Goal: Check status: Check status

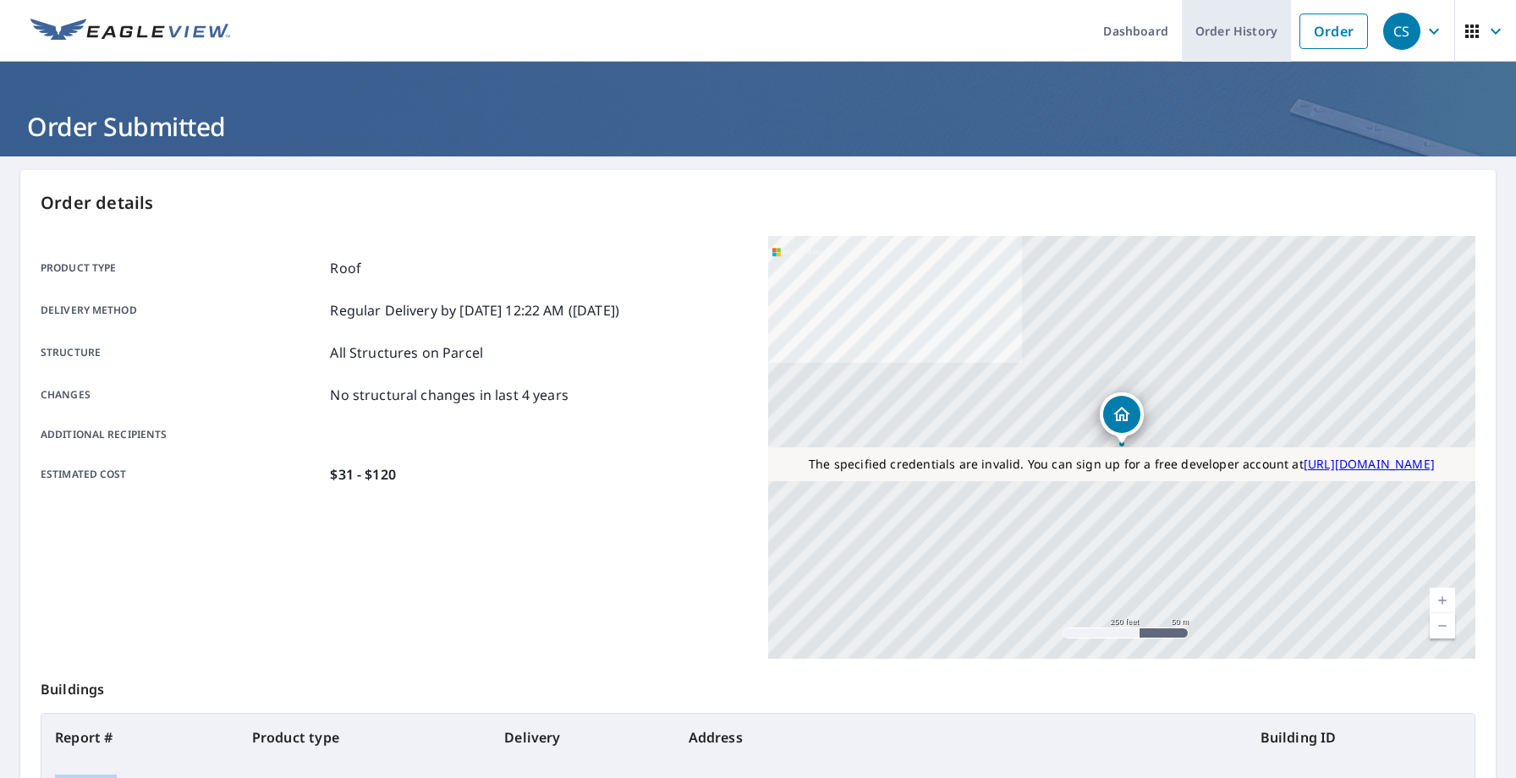
click at [1262, 30] on link "Order History" at bounding box center [1236, 31] width 109 height 62
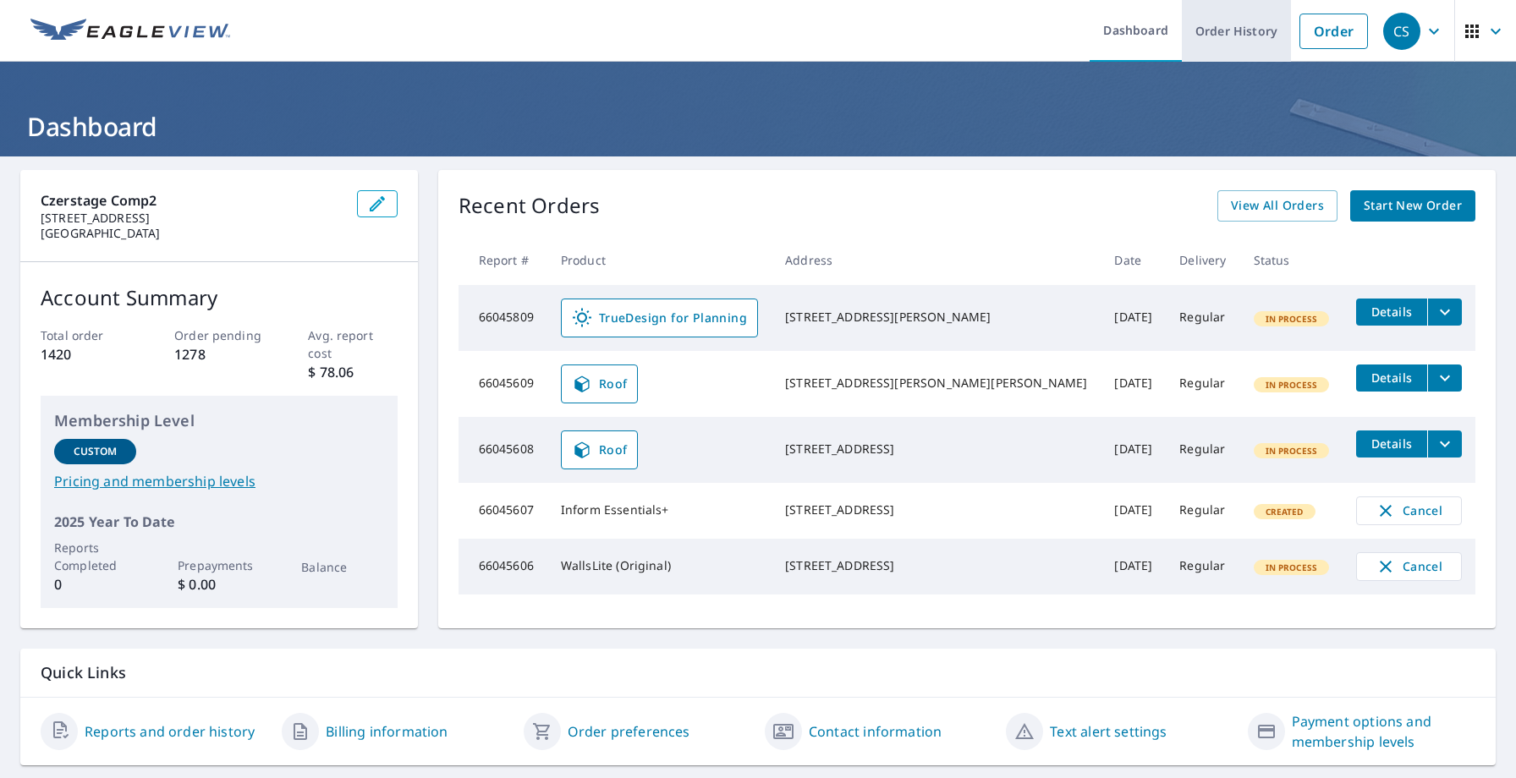
click at [1236, 33] on link "Order History" at bounding box center [1236, 31] width 109 height 62
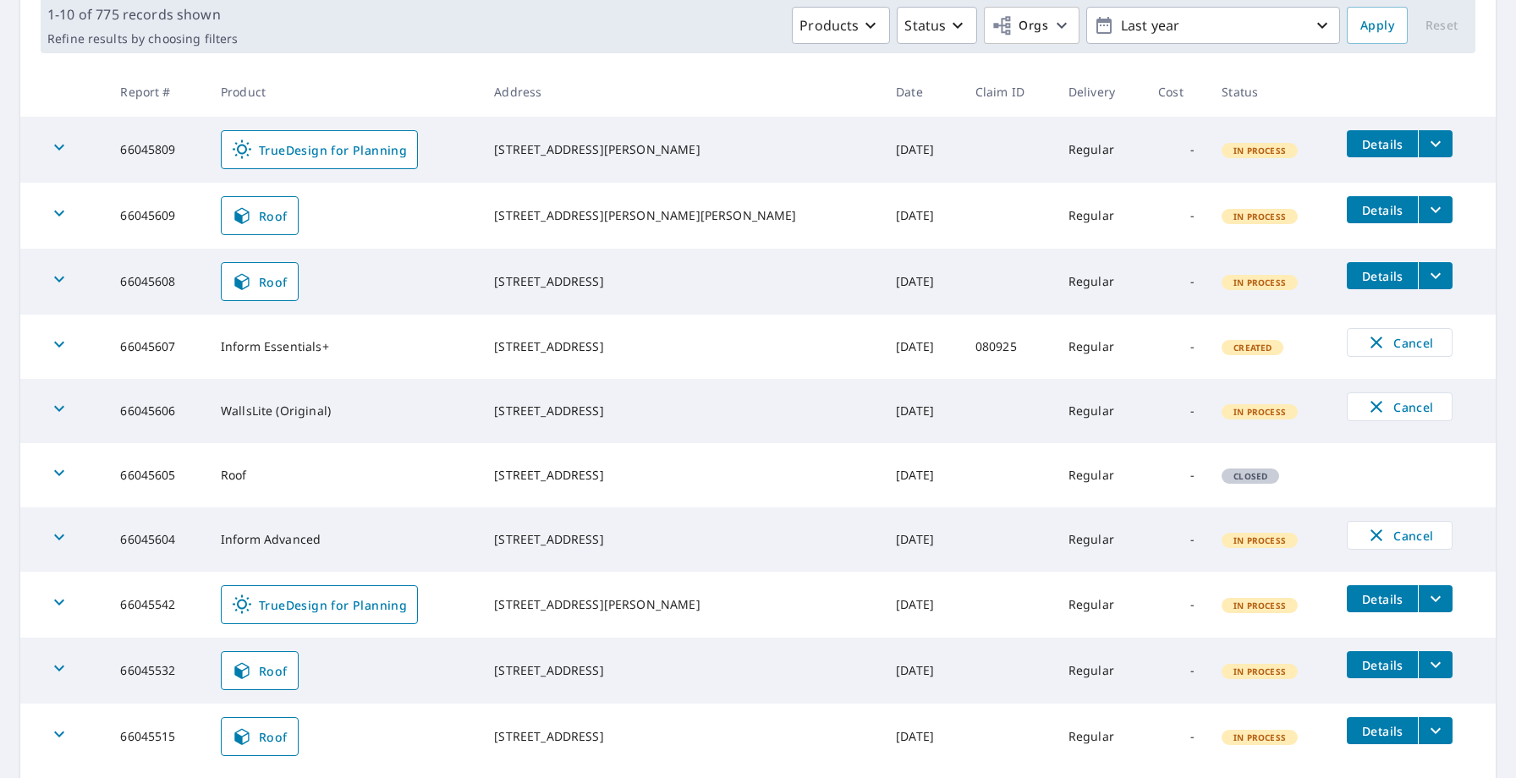
scroll to position [263, 0]
